Goal: Transaction & Acquisition: Subscribe to service/newsletter

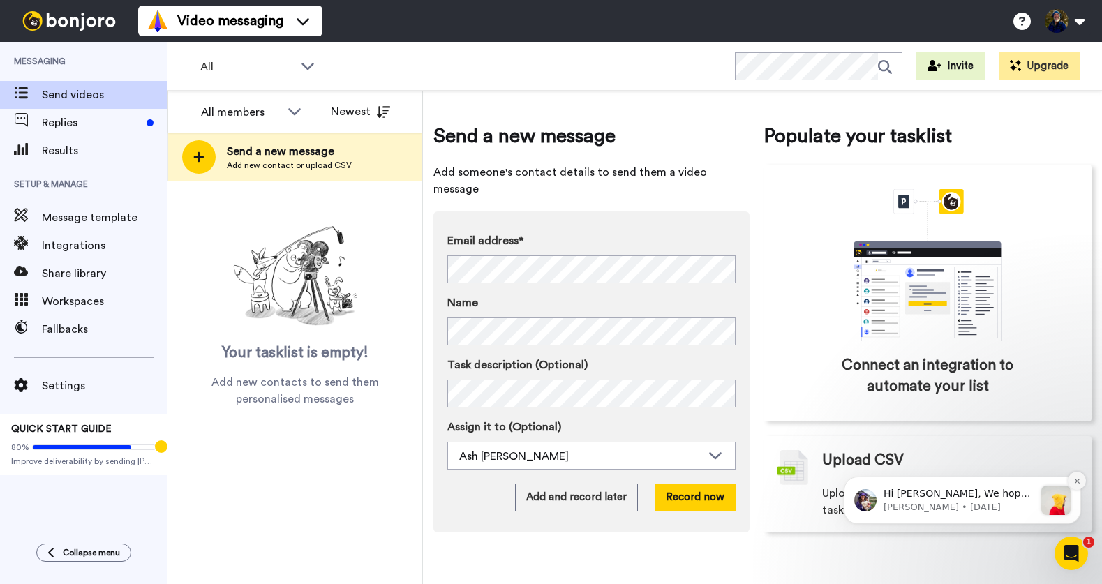
click at [1077, 482] on icon "Dismiss notification" at bounding box center [1077, 481] width 8 height 8
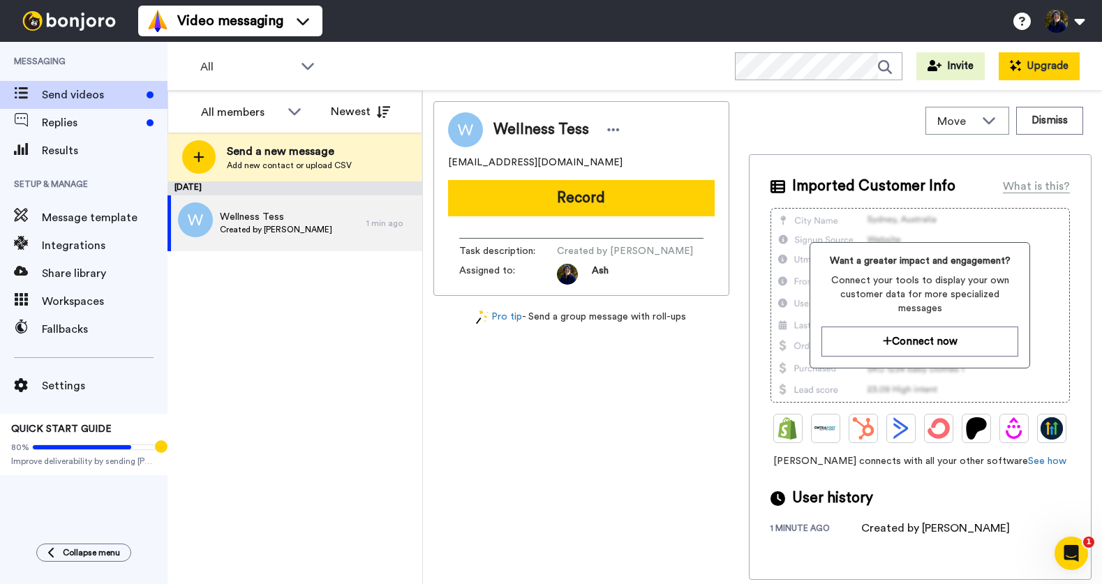
click at [1042, 67] on button "Upgrade" at bounding box center [1038, 66] width 81 height 28
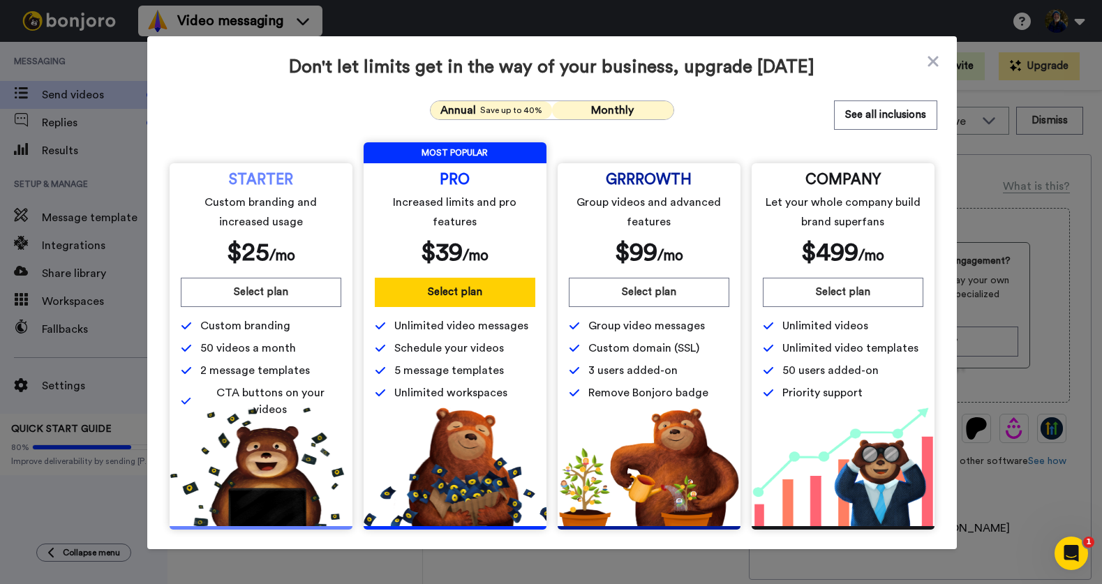
click at [503, 112] on span "Save up to 40%" at bounding box center [511, 110] width 62 height 11
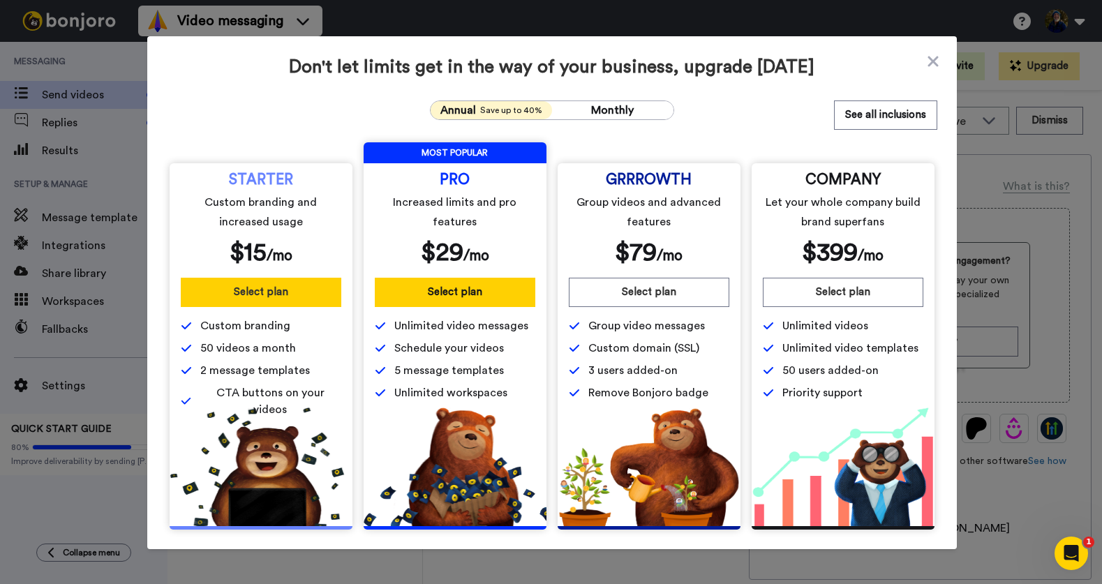
click at [260, 293] on button "Select plan" at bounding box center [261, 292] width 160 height 29
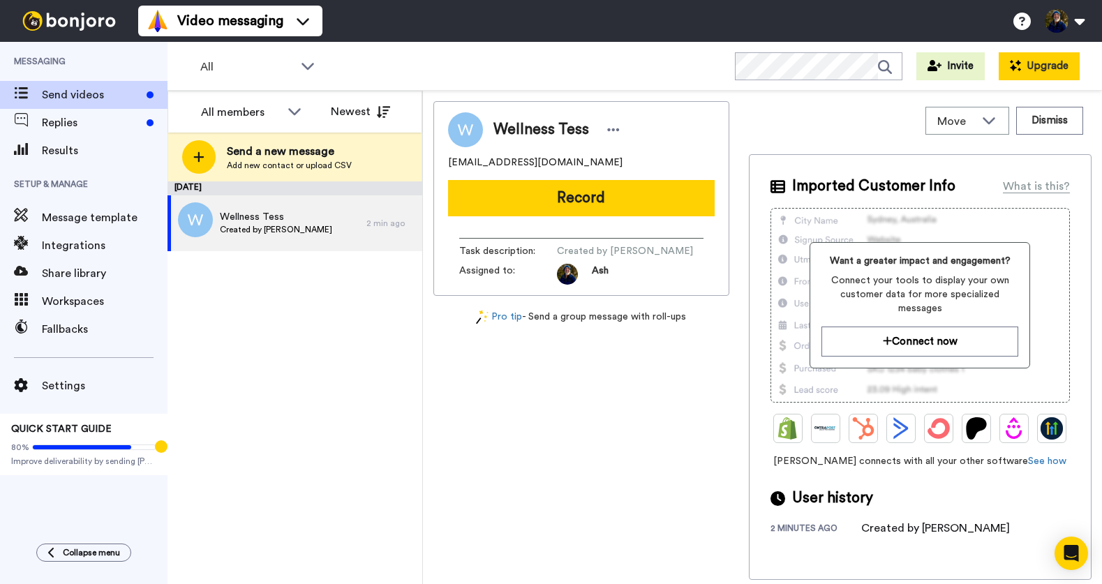
click at [1045, 66] on button "Upgrade" at bounding box center [1038, 66] width 81 height 28
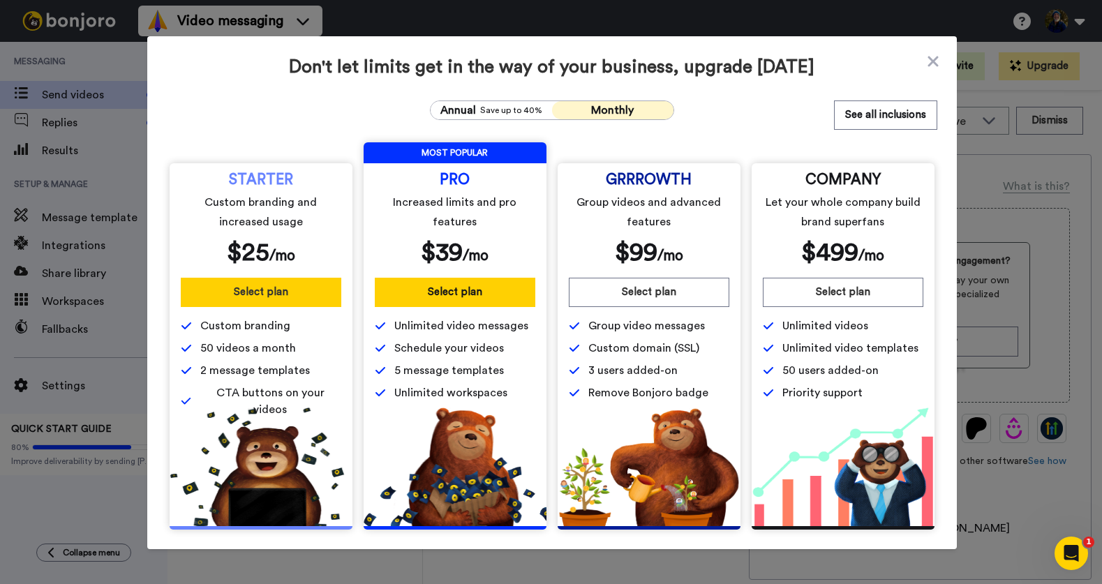
click at [256, 292] on button "Select plan" at bounding box center [261, 292] width 160 height 29
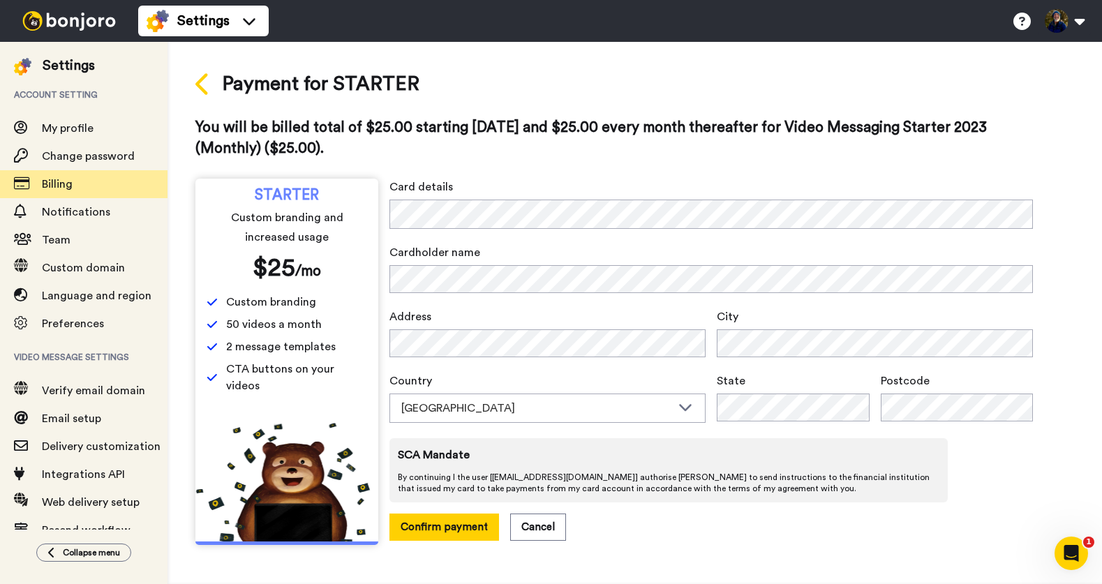
click at [200, 89] on icon at bounding box center [201, 84] width 13 height 22
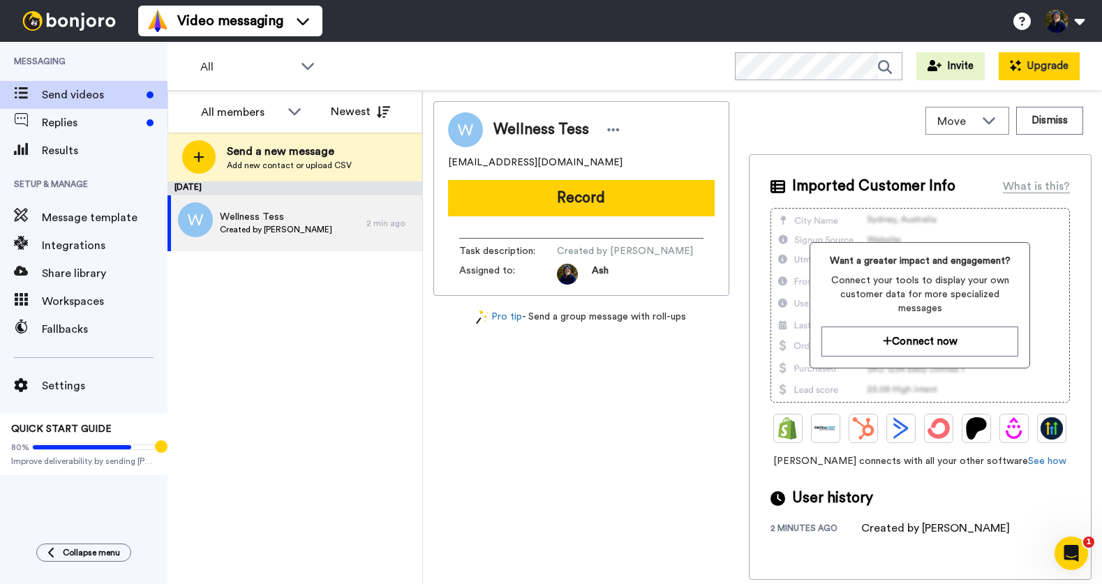
click at [1044, 66] on button "Upgrade" at bounding box center [1038, 66] width 81 height 28
